Goal: Communication & Community: Answer question/provide support

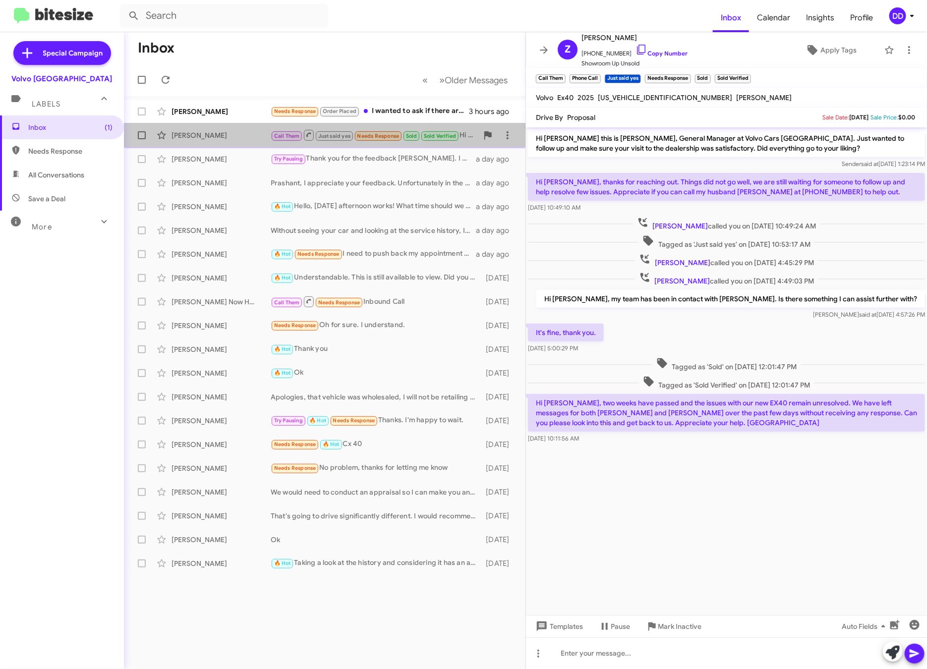
click at [225, 139] on div "[PERSON_NAME]" at bounding box center [221, 135] width 99 height 10
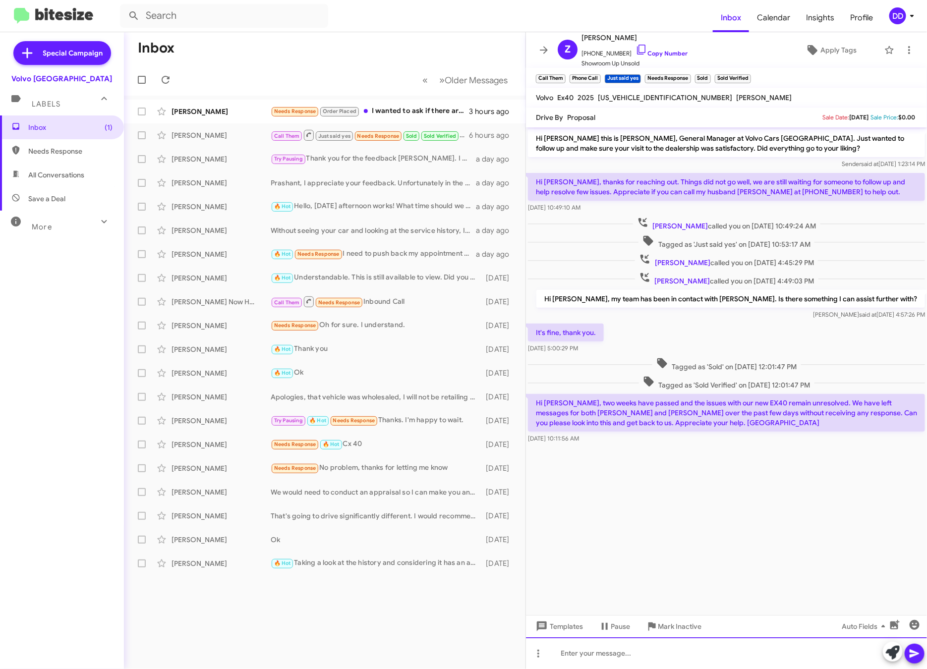
click at [747, 654] on div at bounding box center [726, 654] width 401 height 32
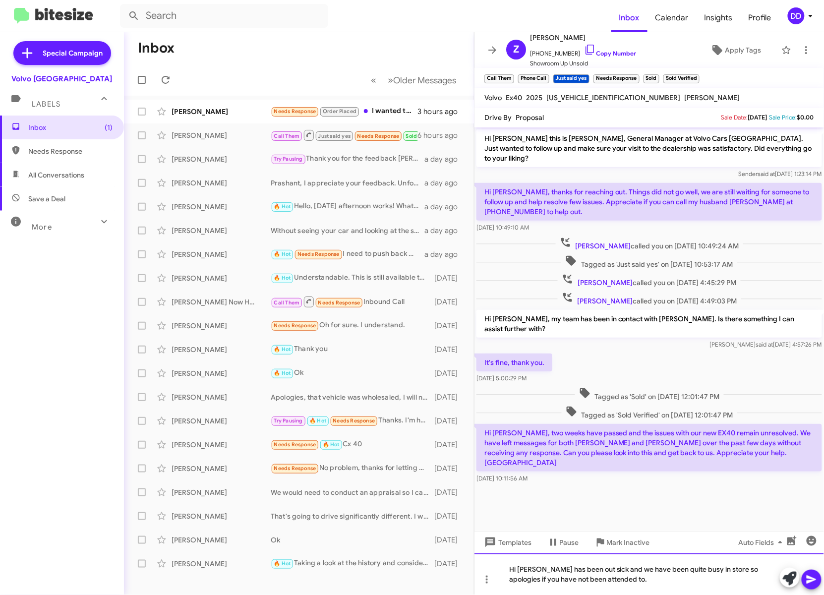
click at [671, 578] on div "Hi [PERSON_NAME] has been out sick and we have been quite busy in store so apol…" at bounding box center [649, 574] width 350 height 42
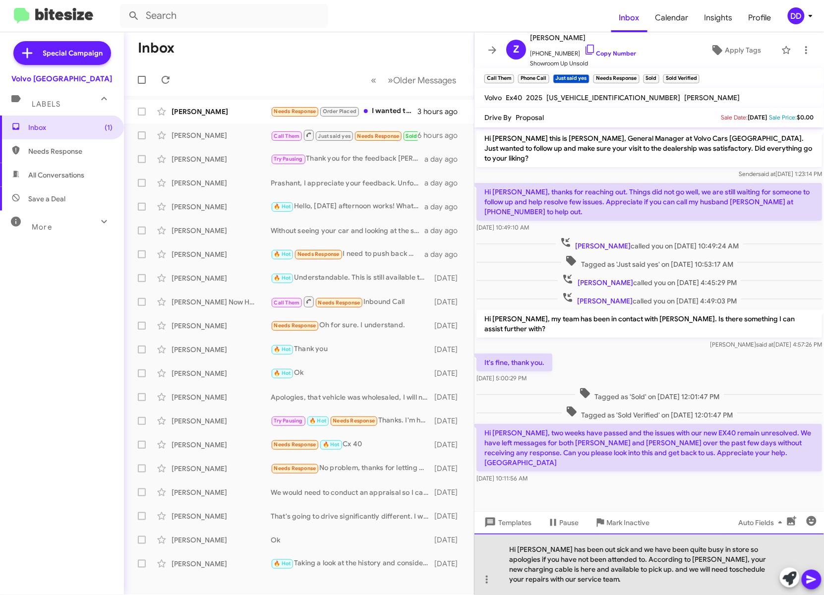
click at [667, 566] on div "Hi [PERSON_NAME] has been out sick and we have been quite busy in store so apol…" at bounding box center [649, 563] width 350 height 61
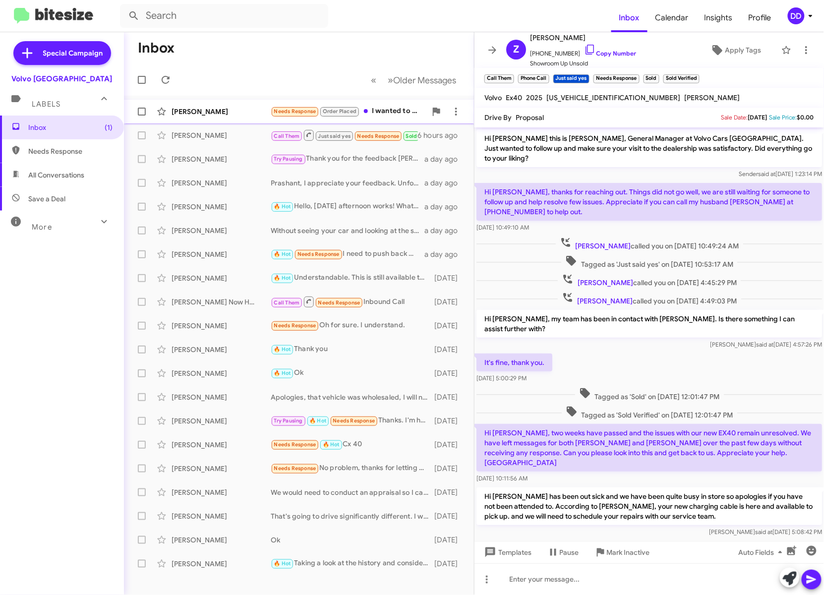
click at [189, 115] on div "[PERSON_NAME]" at bounding box center [221, 112] width 99 height 10
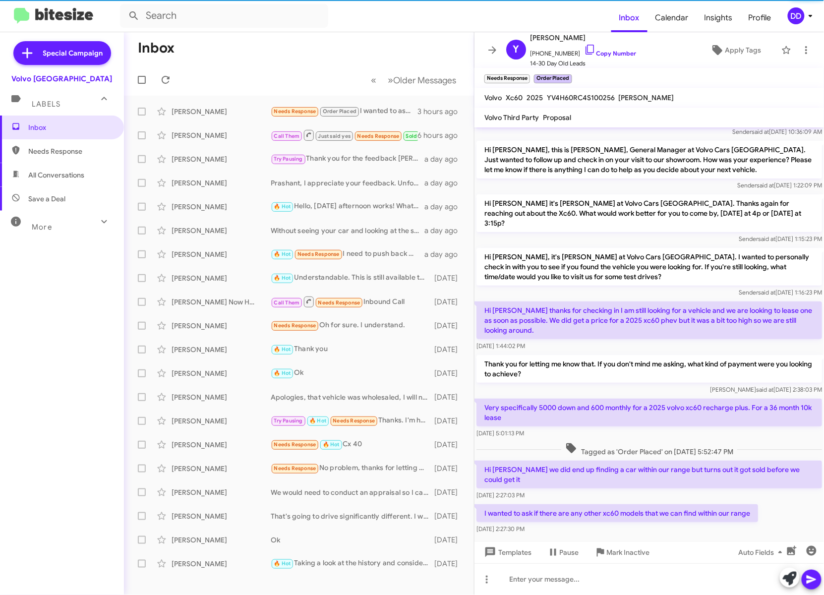
scroll to position [33, 0]
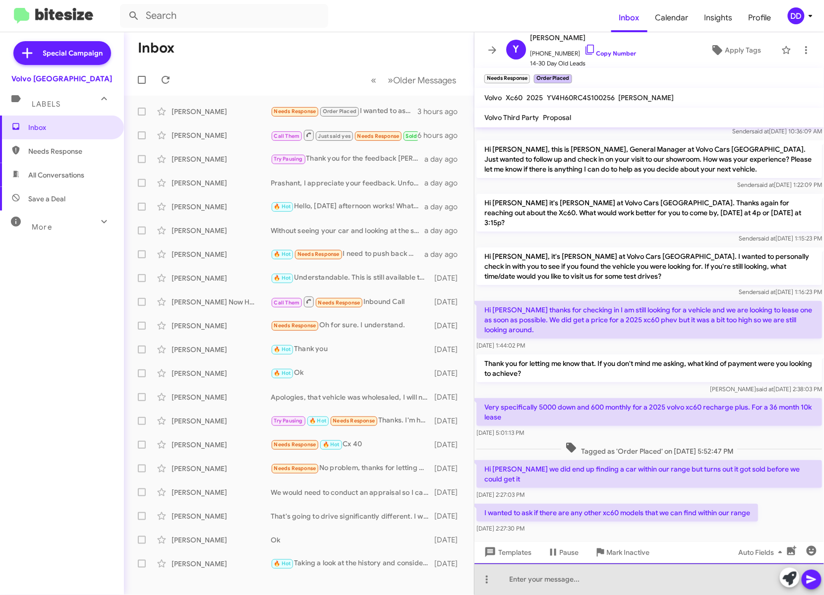
click at [653, 582] on div at bounding box center [649, 579] width 350 height 32
click at [635, 580] on div "Hi [PERSON_NAME]" at bounding box center [649, 579] width 350 height 32
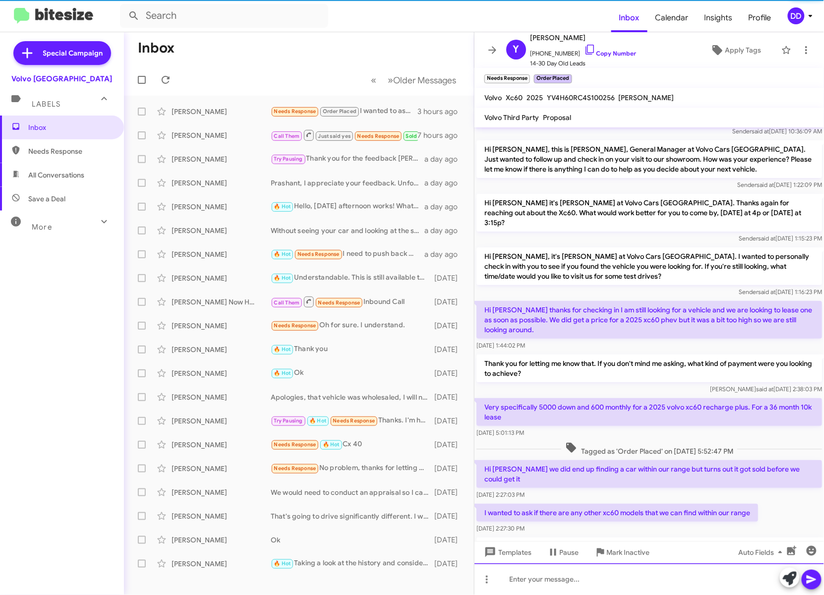
scroll to position [78, 0]
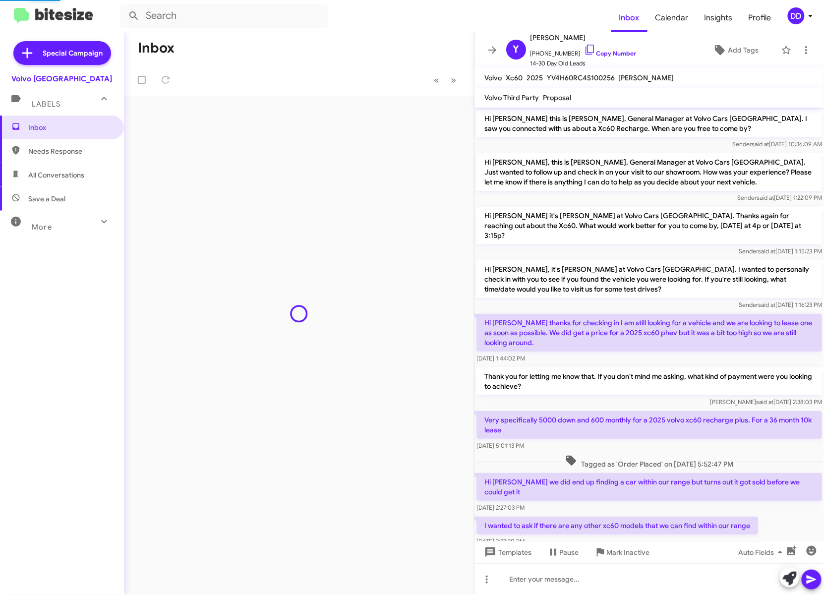
scroll to position [59, 0]
